Goal: Information Seeking & Learning: Compare options

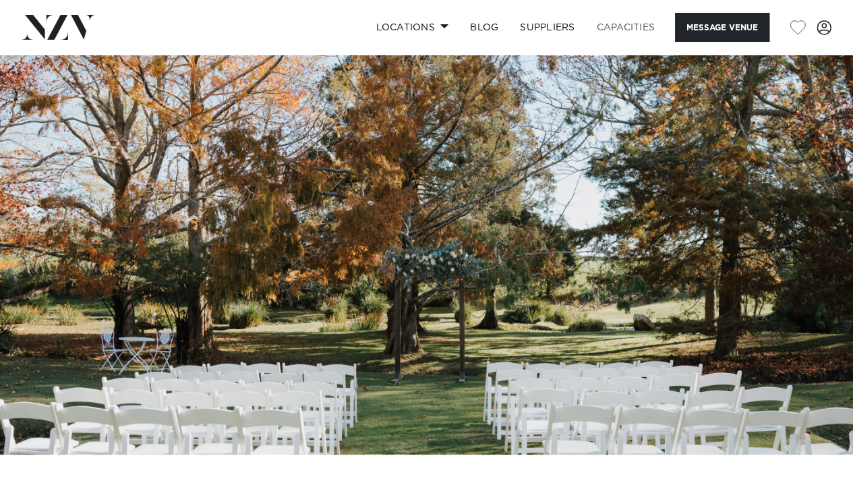
click at [625, 34] on link "Capacities" at bounding box center [626, 27] width 80 height 29
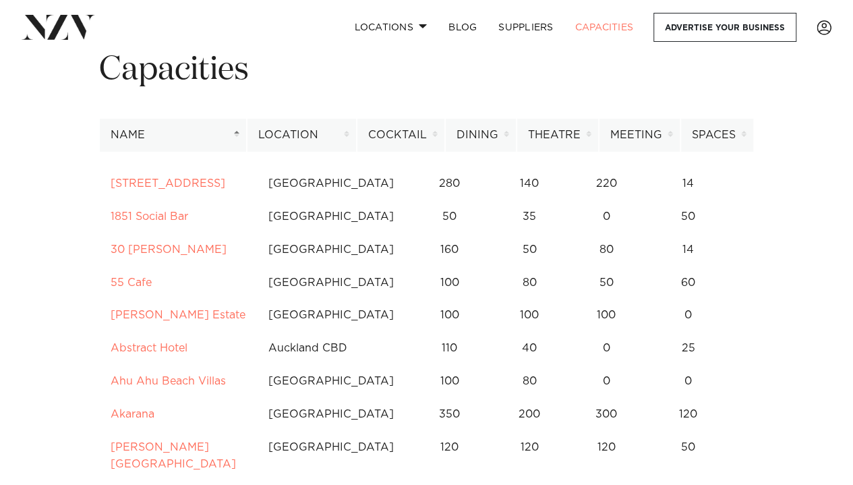
scroll to position [63, 0]
click at [509, 136] on th "Dining" at bounding box center [480, 134] width 71 height 33
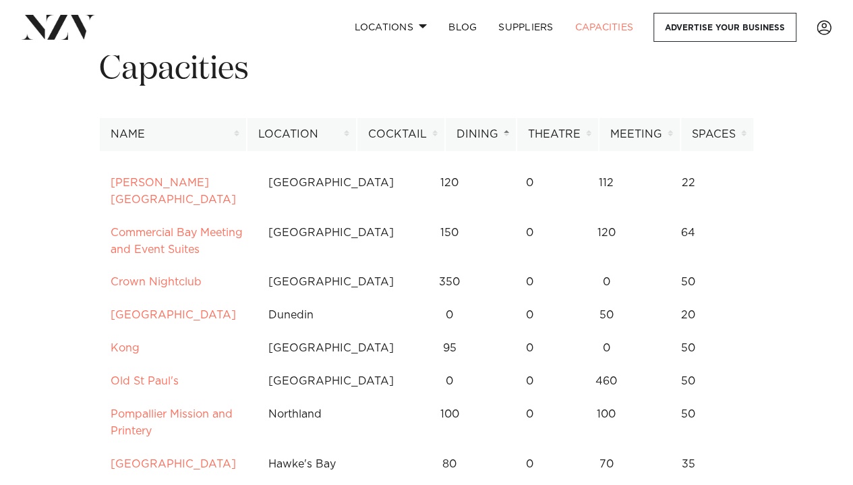
click at [509, 136] on th "Dining" at bounding box center [480, 134] width 71 height 33
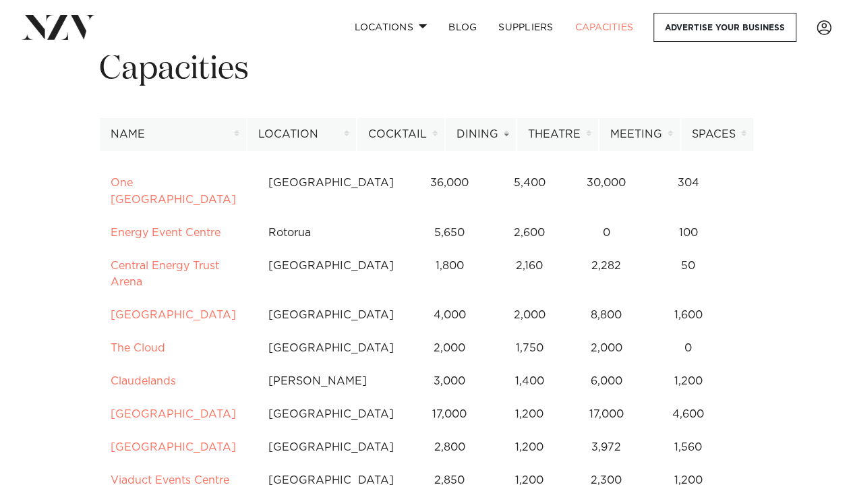
click at [509, 136] on th "Dining" at bounding box center [480, 134] width 71 height 33
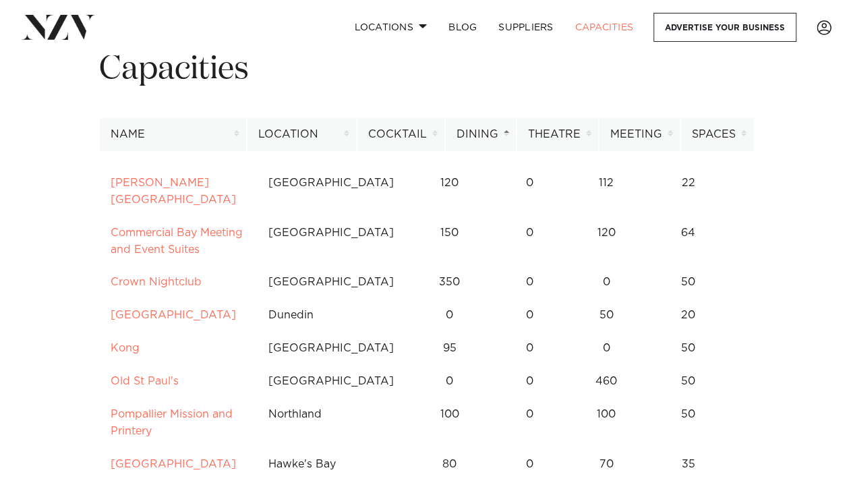
click at [490, 93] on div "Capacities" at bounding box center [426, 83] width 676 height 69
click at [487, 136] on th "Dining" at bounding box center [480, 134] width 71 height 33
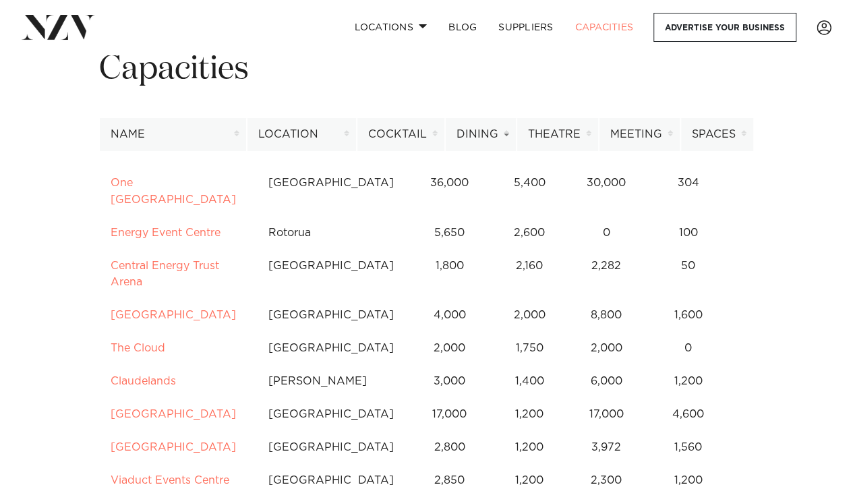
click at [487, 136] on th "Dining" at bounding box center [480, 134] width 71 height 33
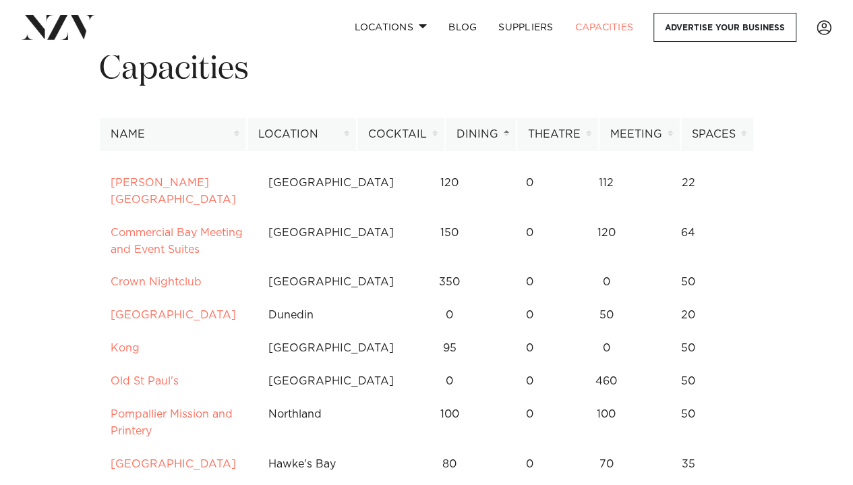
click at [487, 136] on th "Dining" at bounding box center [480, 134] width 71 height 33
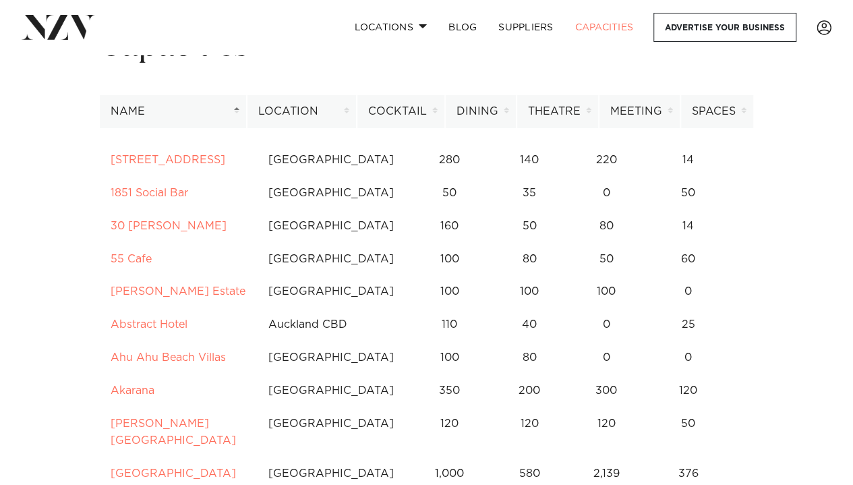
scroll to position [49, 0]
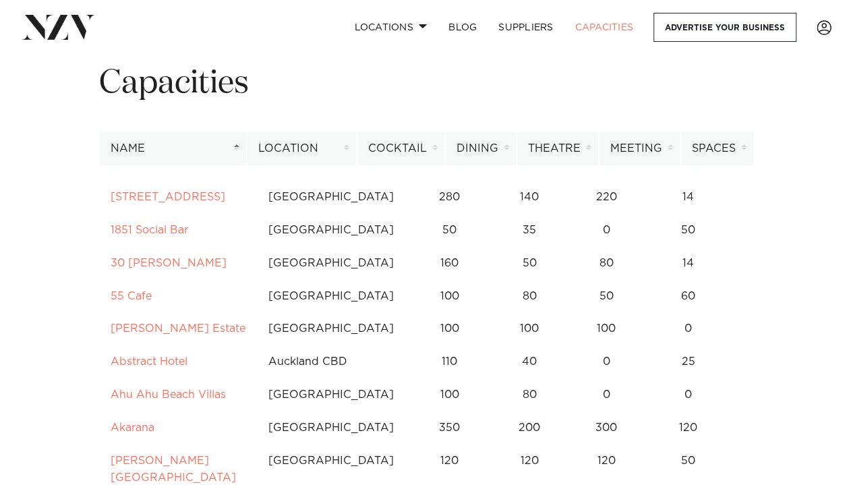
click at [343, 140] on th "Location" at bounding box center [302, 148] width 110 height 33
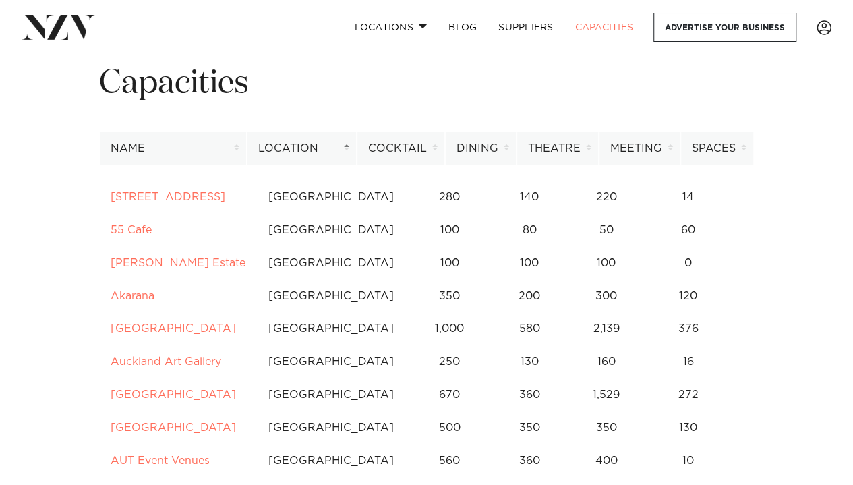
click at [343, 140] on th "Location" at bounding box center [302, 148] width 110 height 33
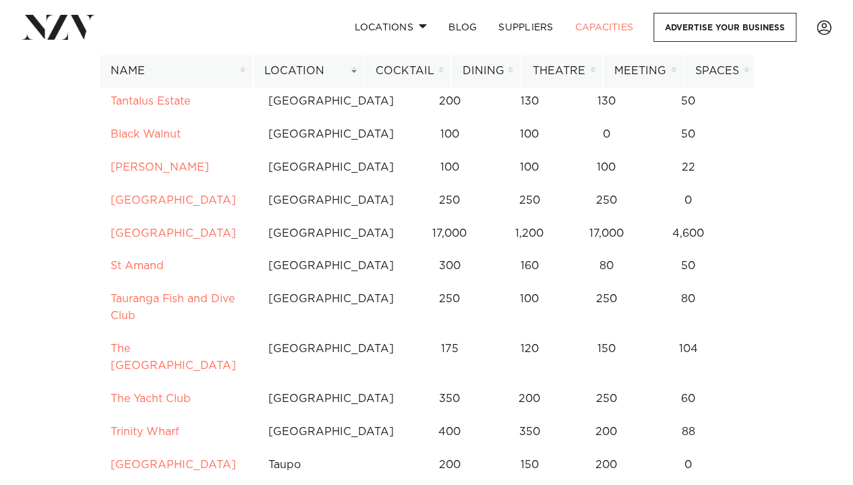
scroll to position [2048, 0]
